Goal: Check status

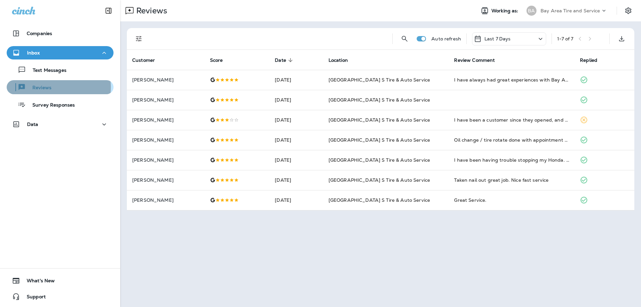
click at [39, 87] on p "Reviews" at bounding box center [39, 88] width 26 height 6
